Goal: Find contact information: Find contact information

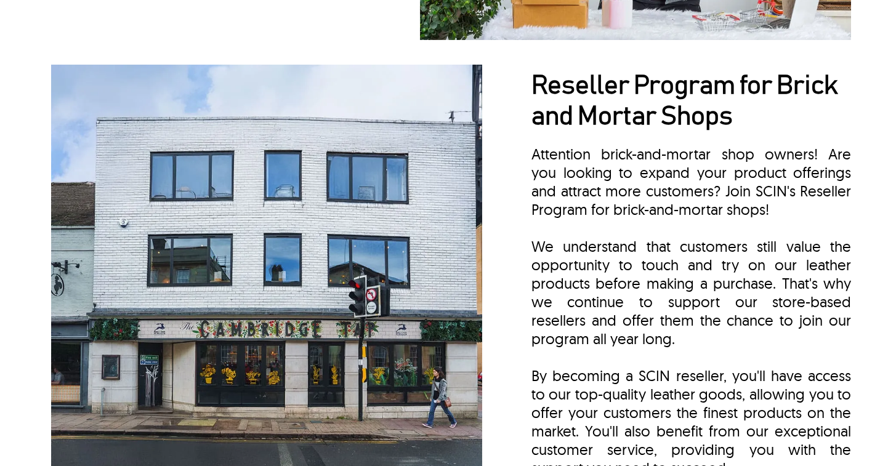
scroll to position [2539, 0]
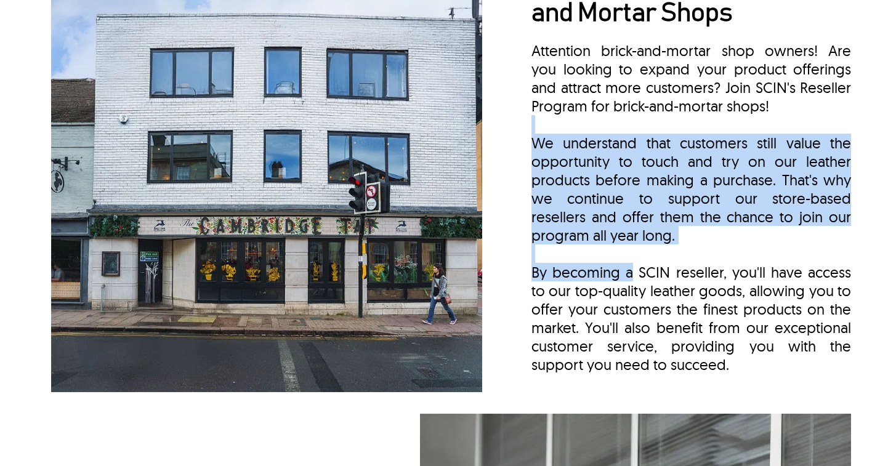
drag, startPoint x: 519, startPoint y: 117, endPoint x: 629, endPoint y: 262, distance: 182.3
click at [629, 262] on div "Reseller Program for Brick and Mortar Shops Attention brick-and-mortar shop own…" at bounding box center [448, 176] width 806 height 443
click at [629, 262] on div "By becoming a SCIN reseller, you'll have access to our top-quality leather good…" at bounding box center [691, 308] width 320 height 129
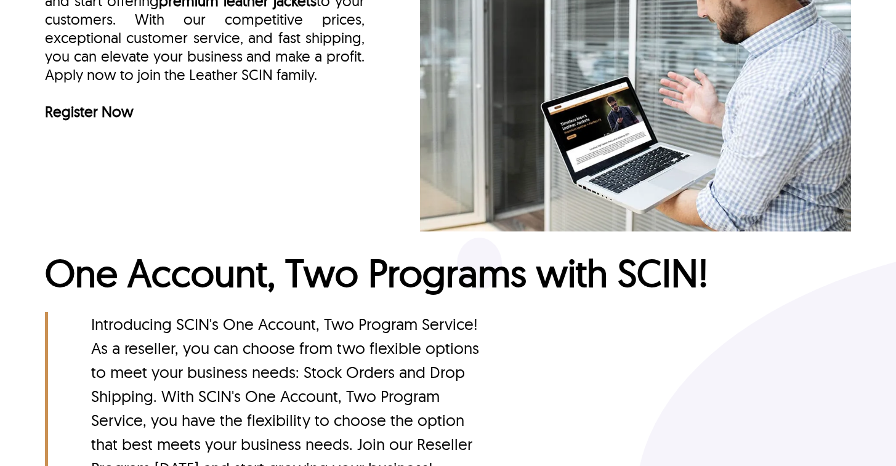
scroll to position [3358, 0]
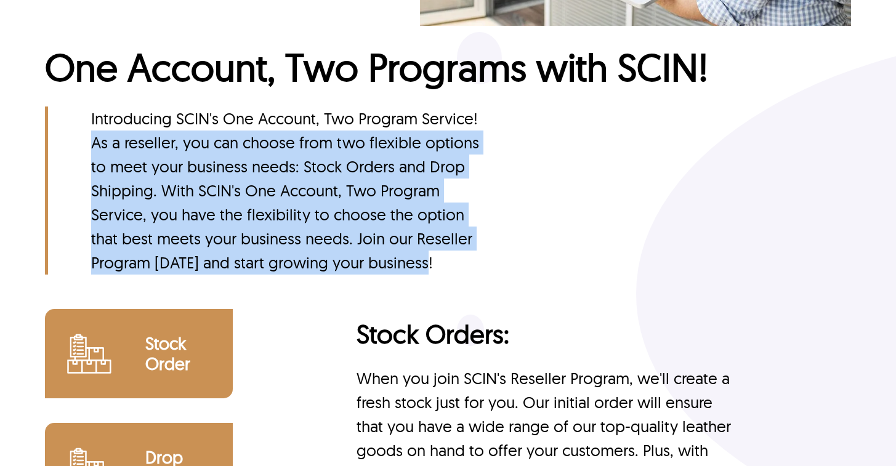
drag, startPoint x: 87, startPoint y: 143, endPoint x: 442, endPoint y: 270, distance: 376.9
click at [442, 270] on p "Introducing SCIN's One Account, Two Program Service! As a reseller, you can cho…" at bounding box center [269, 190] width 449 height 168
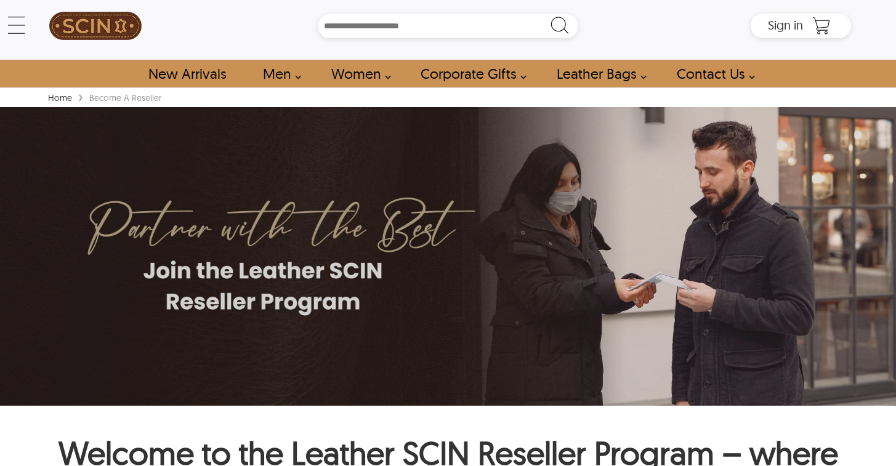
scroll to position [0, 0]
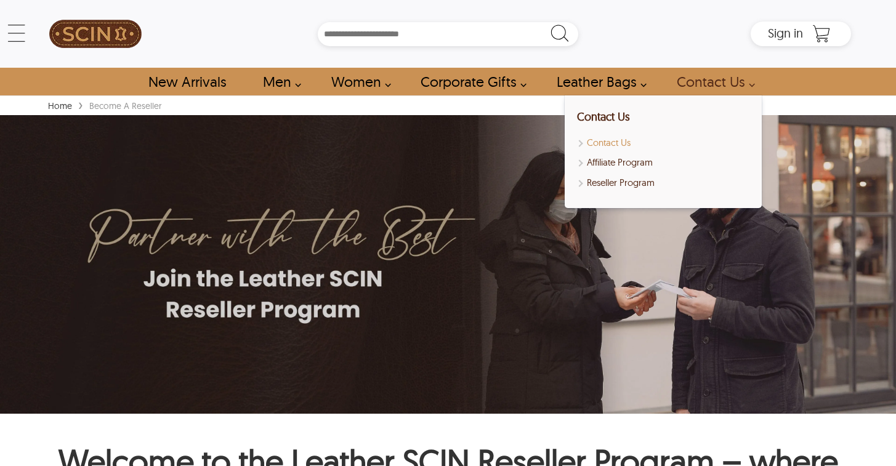
click at [606, 145] on link "Contact Us" at bounding box center [663, 143] width 172 height 14
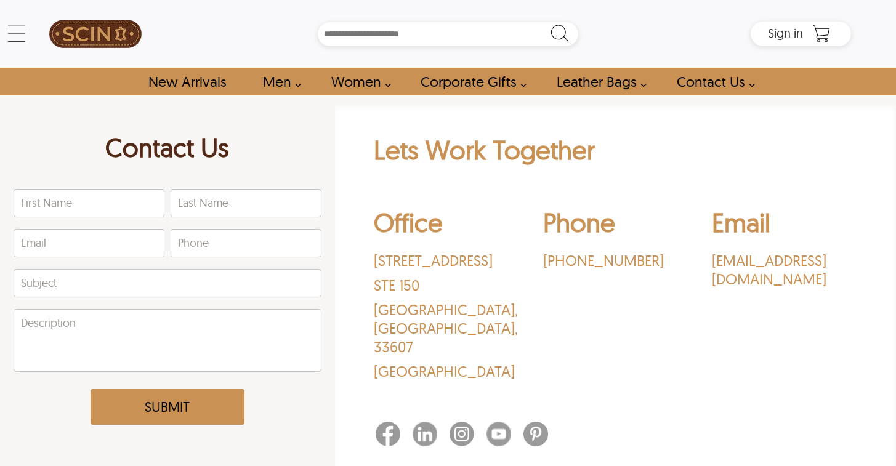
scroll to position [2, 0]
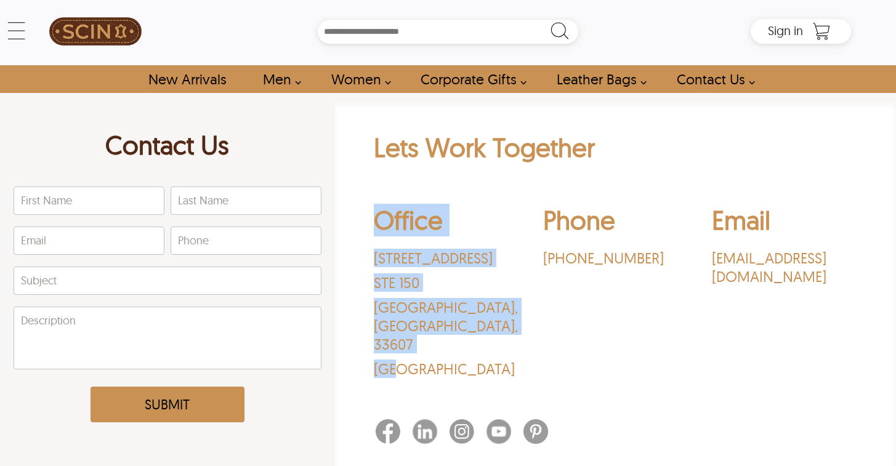
drag, startPoint x: 422, startPoint y: 355, endPoint x: 377, endPoint y: 228, distance: 133.7
click at [377, 228] on div "Office [STREET_ADDRESS]" at bounding box center [446, 294] width 145 height 180
click at [510, 292] on p "STE 150" at bounding box center [446, 282] width 145 height 18
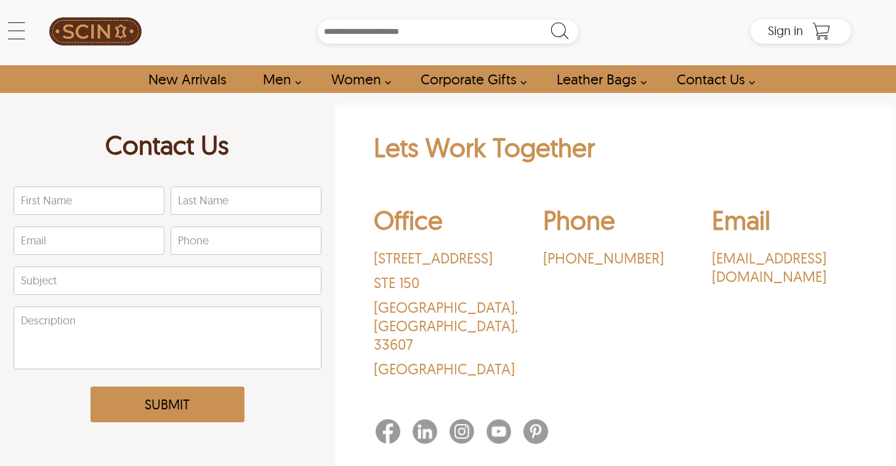
click at [563, 315] on div "Phone ‪[PHONE_NUMBER]‬" at bounding box center [615, 294] width 145 height 180
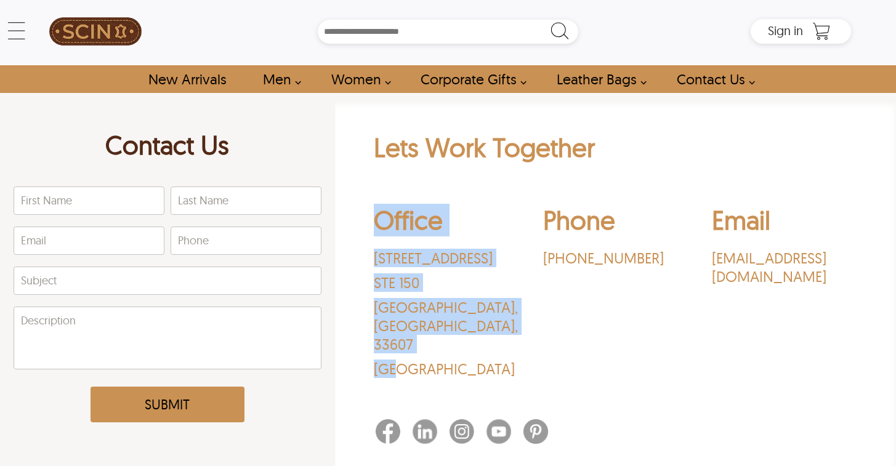
drag, startPoint x: 388, startPoint y: 247, endPoint x: 518, endPoint y: 344, distance: 161.4
click at [518, 344] on div "Lets Work Together Office [STREET_ADDRESS] Phone ‪[PHONE_NUMBER]‬ Email [EMAIL_…" at bounding box center [615, 290] width 548 height 318
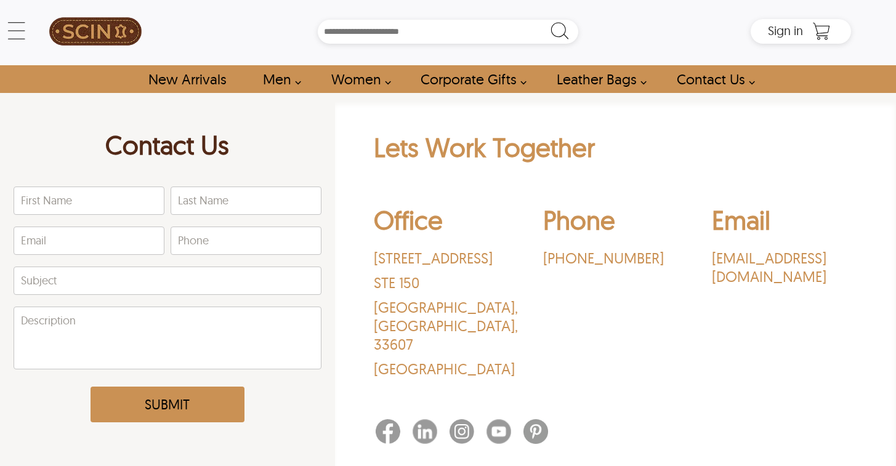
click at [546, 329] on div "Phone ‪[PHONE_NUMBER]‬" at bounding box center [615, 294] width 145 height 180
